Goal: Obtain resource: Download file/media

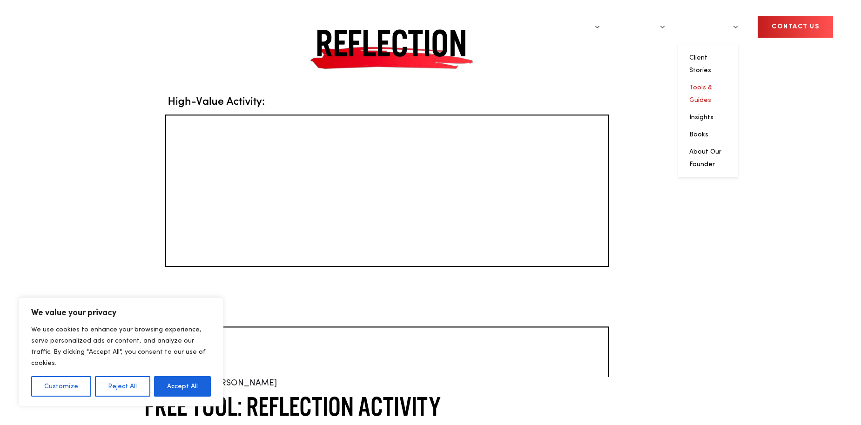
click at [709, 84] on link "Tools & Guides" at bounding box center [700, 93] width 23 height 19
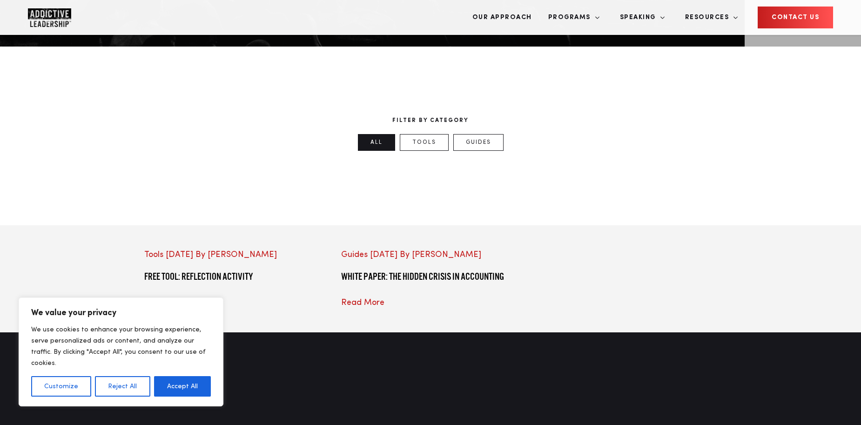
scroll to position [558, 0]
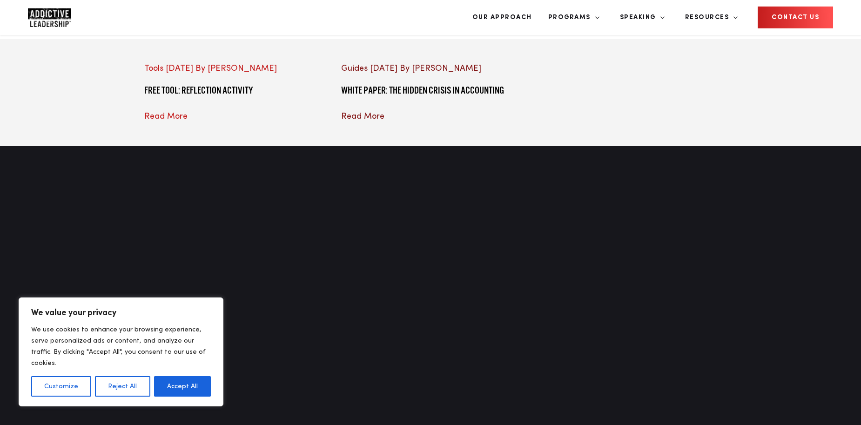
click at [384, 121] on span "Read More" at bounding box center [362, 116] width 43 height 8
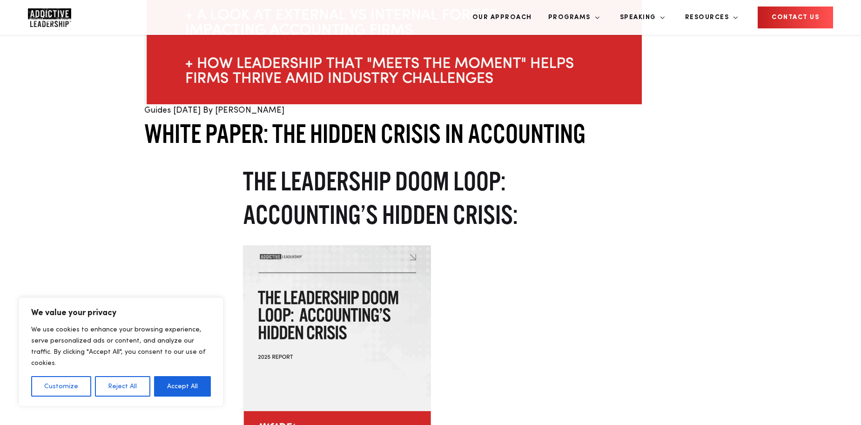
scroll to position [465, 0]
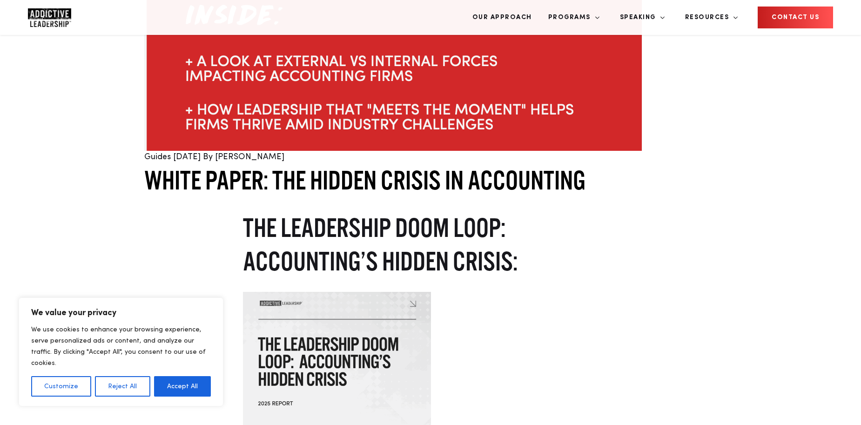
click at [389, 292] on img at bounding box center [337, 408] width 188 height 233
click at [177, 389] on button "Accept All" at bounding box center [182, 386] width 57 height 20
